Goal: Navigation & Orientation: Find specific page/section

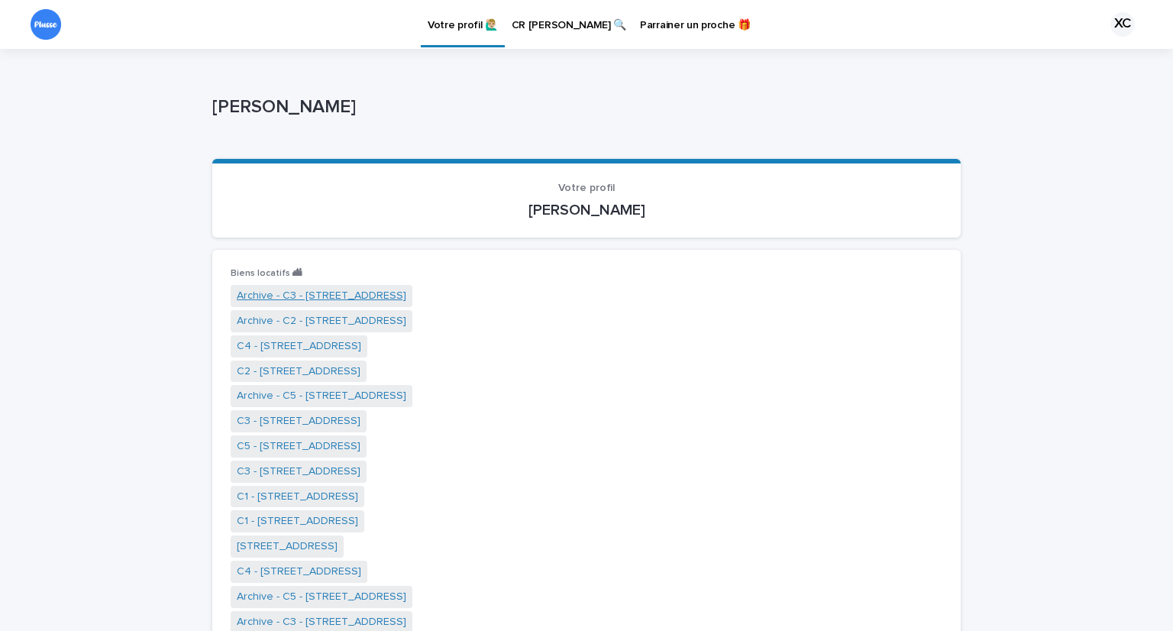
click at [344, 297] on link "Archive - C3 - [STREET_ADDRESS]" at bounding box center [322, 296] width 170 height 16
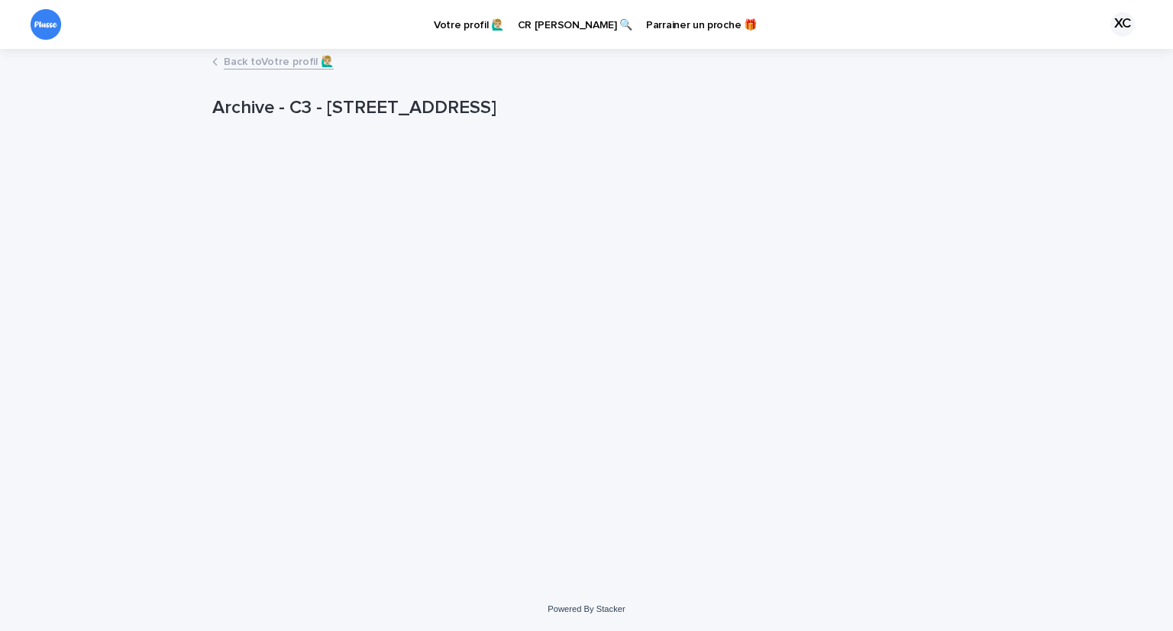
click at [248, 59] on link "Back to Votre profil 🙋🏼‍♂️" at bounding box center [279, 61] width 110 height 18
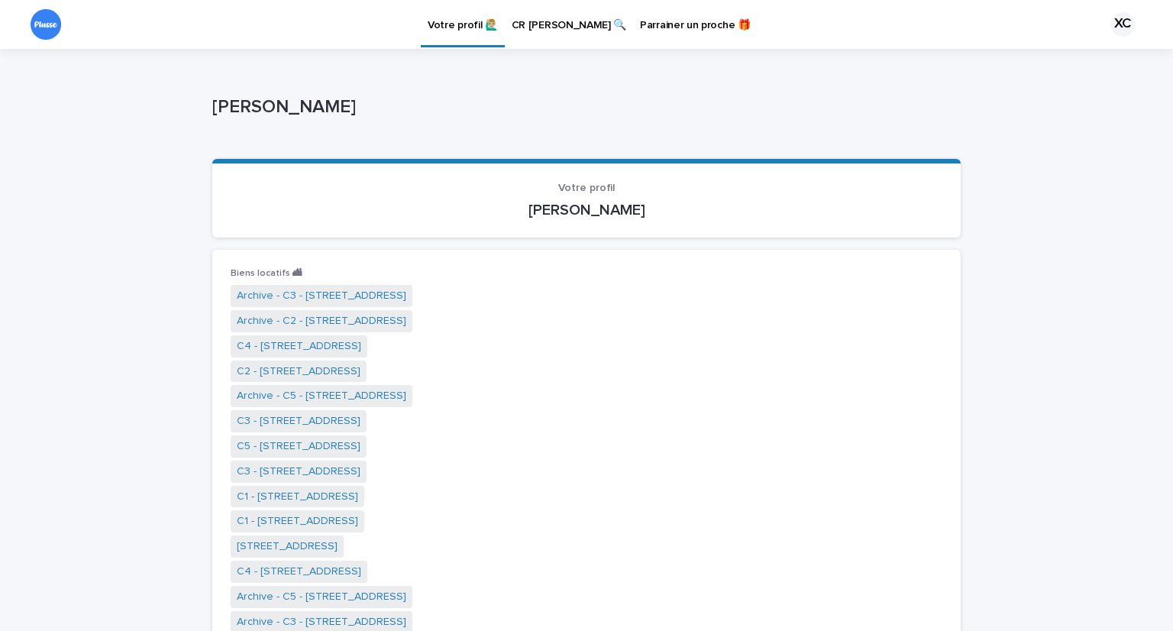
click at [578, 34] on link "CR [PERSON_NAME] 🔍" at bounding box center [569, 23] width 128 height 47
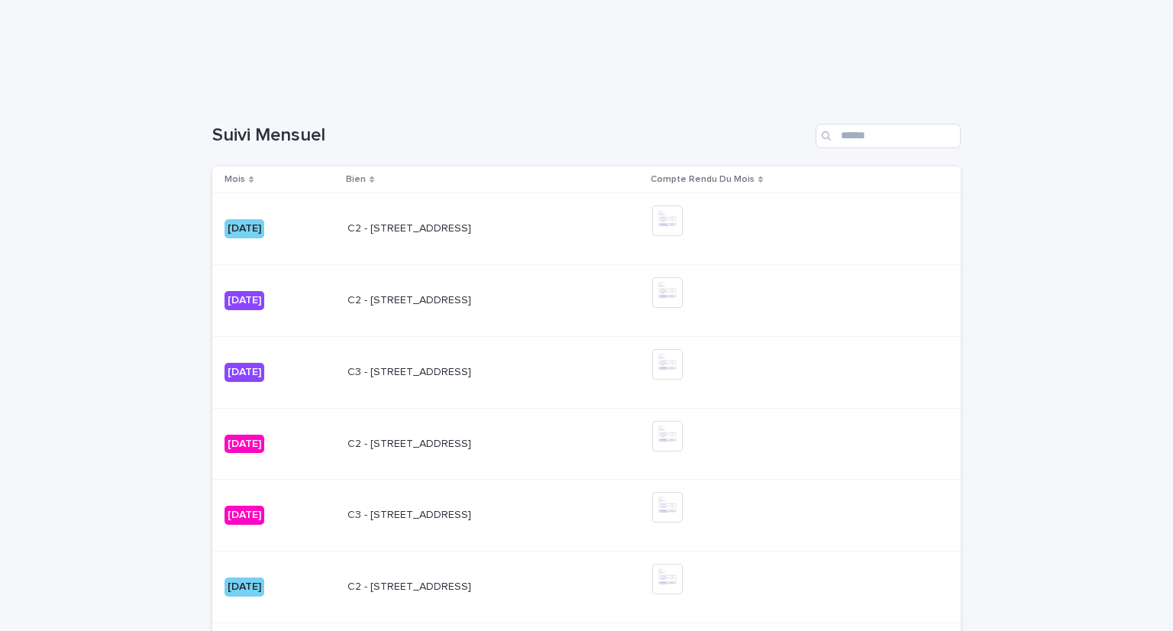
scroll to position [309, 0]
